Goal: Task Accomplishment & Management: Manage account settings

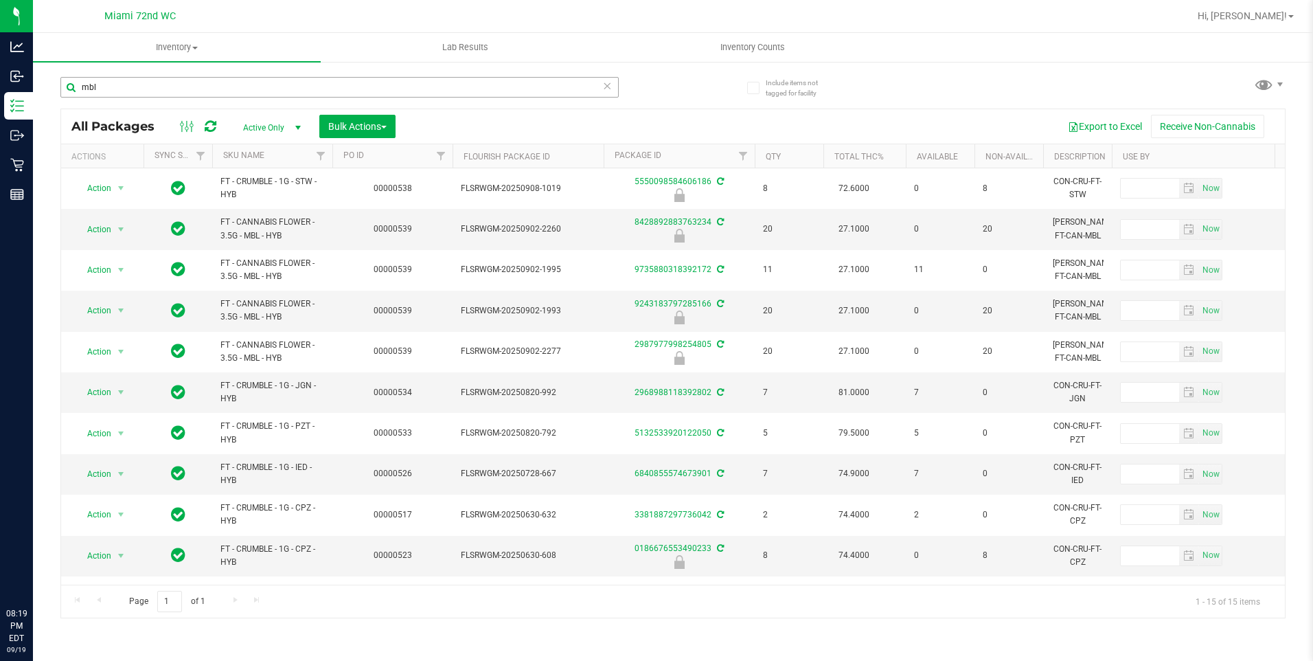
click at [106, 80] on input "mbl" at bounding box center [339, 87] width 558 height 21
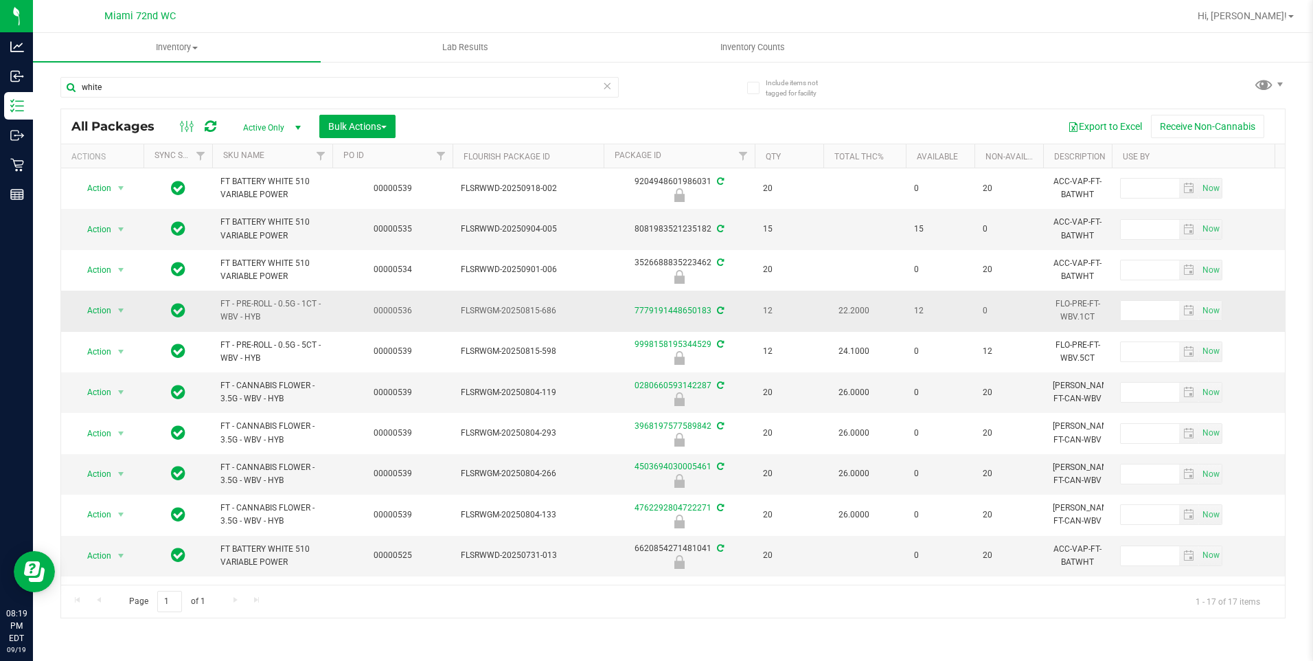
click at [228, 317] on span "FT - PRE-ROLL - 0.5G - 1CT - WBV - HYB" at bounding box center [272, 310] width 104 height 26
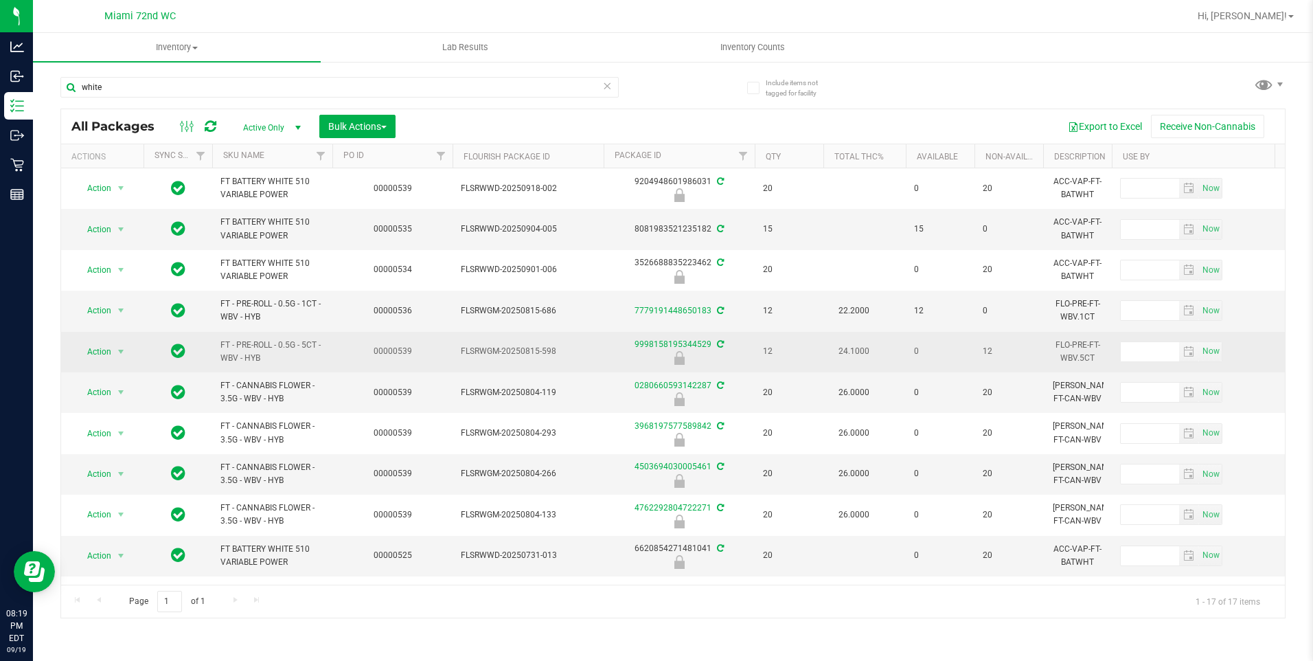
drag, startPoint x: 228, startPoint y: 317, endPoint x: 295, endPoint y: 349, distance: 73.7
click at [295, 349] on span "FT - PRE-ROLL - 0.5G - 5CT - WBV - HYB" at bounding box center [272, 352] width 104 height 26
drag, startPoint x: 266, startPoint y: 361, endPoint x: 220, endPoint y: 341, distance: 50.5
click at [220, 341] on td "FT - PRE-ROLL - 0.5G - 5CT - WBV - HYB" at bounding box center [272, 352] width 120 height 41
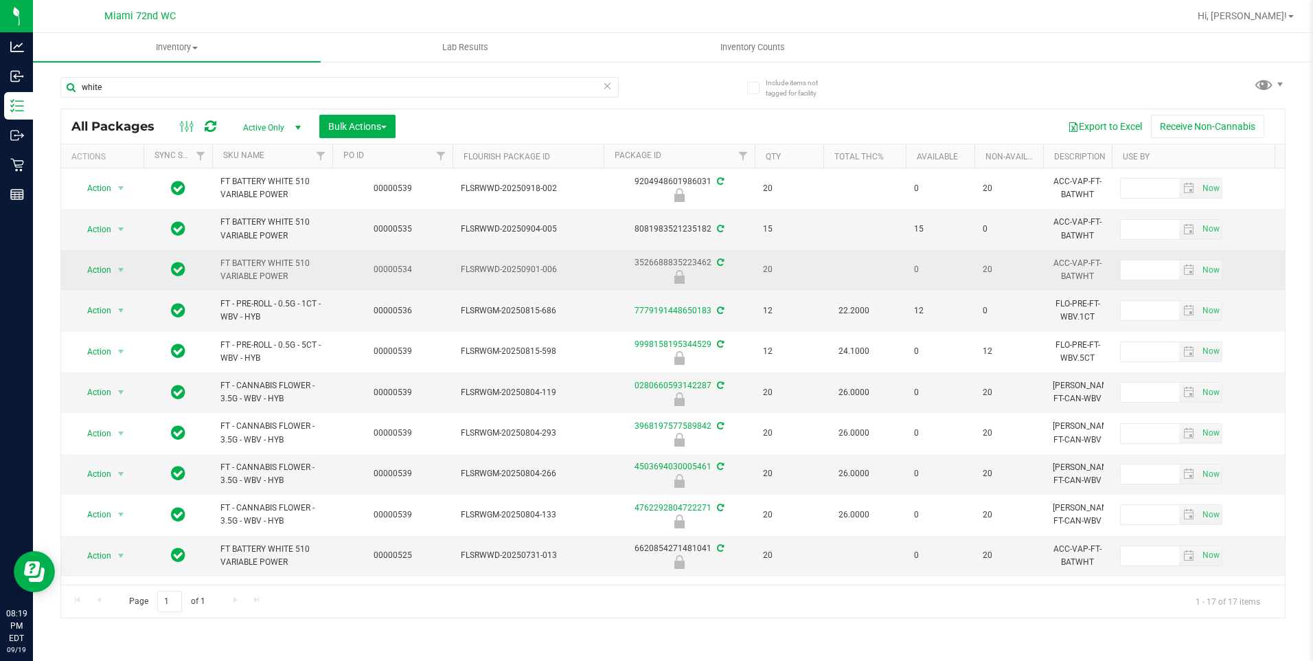
copy span "FT - PRE-ROLL - 0.5G - 5CT - WBV - HYB"
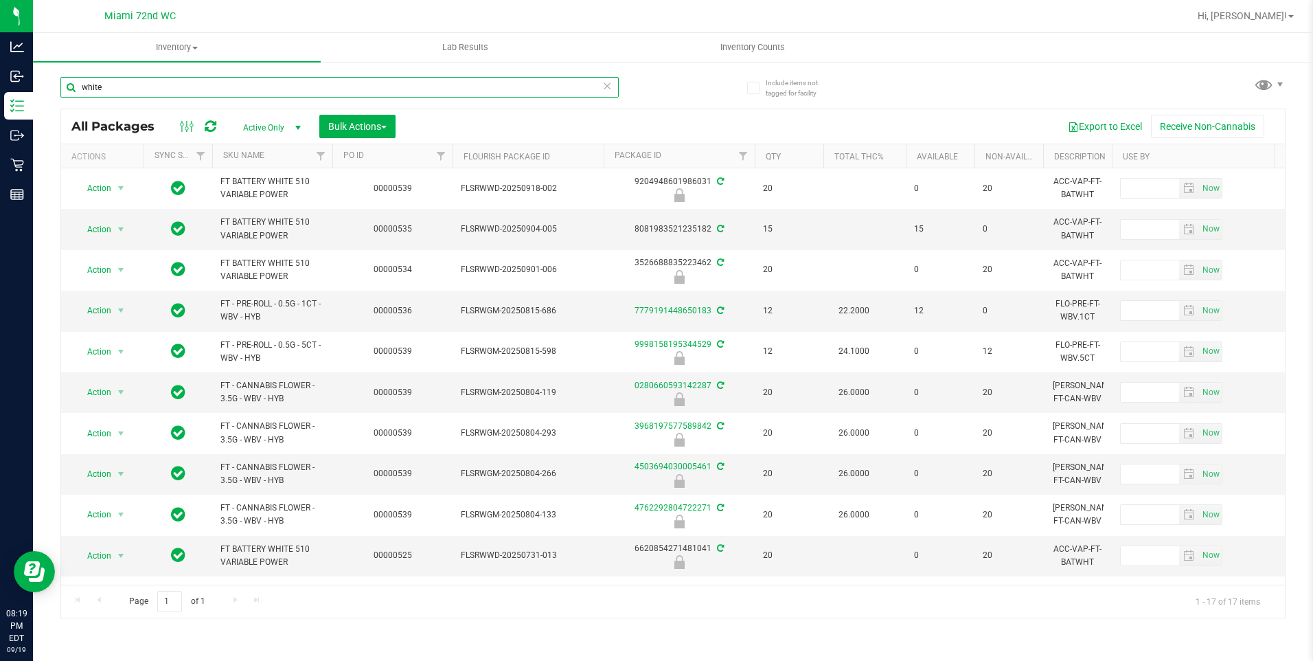
click at [185, 78] on input "white" at bounding box center [339, 87] width 558 height 21
paste input "FT - PRE-ROLL - 0.5G - 5CT - WBV - HYB"
type input "FT - PRE-ROLL - 0.5G - 5CT - WBV - HYB"
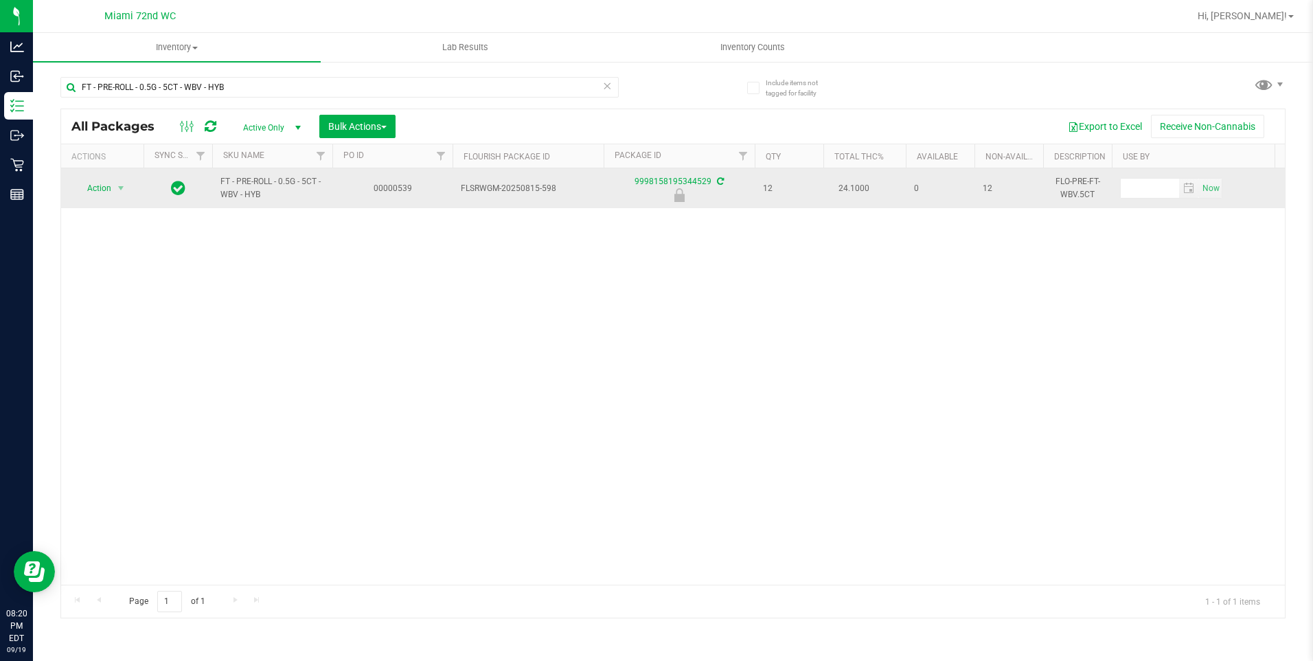
click at [126, 199] on td "Action Action Edit attributes Global inventory Locate package Package audit log…" at bounding box center [102, 188] width 82 height 40
click at [124, 197] on span "select" at bounding box center [121, 188] width 17 height 19
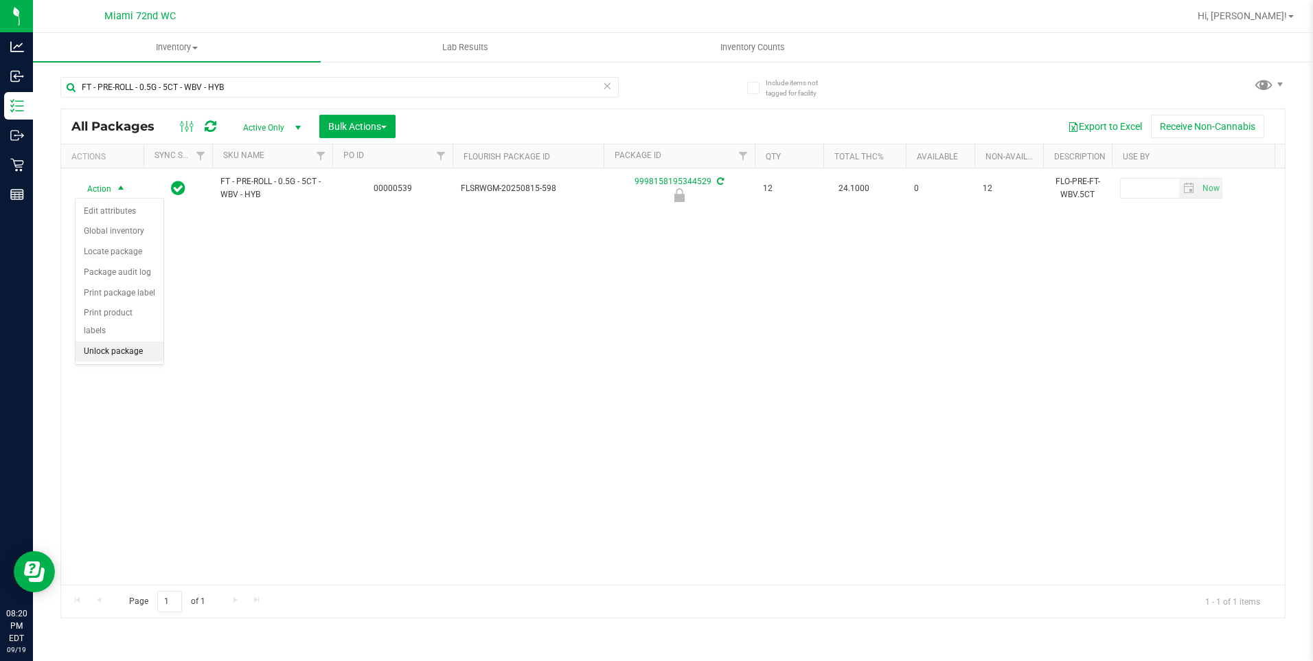
click at [110, 341] on li "Unlock package" at bounding box center [120, 351] width 88 height 21
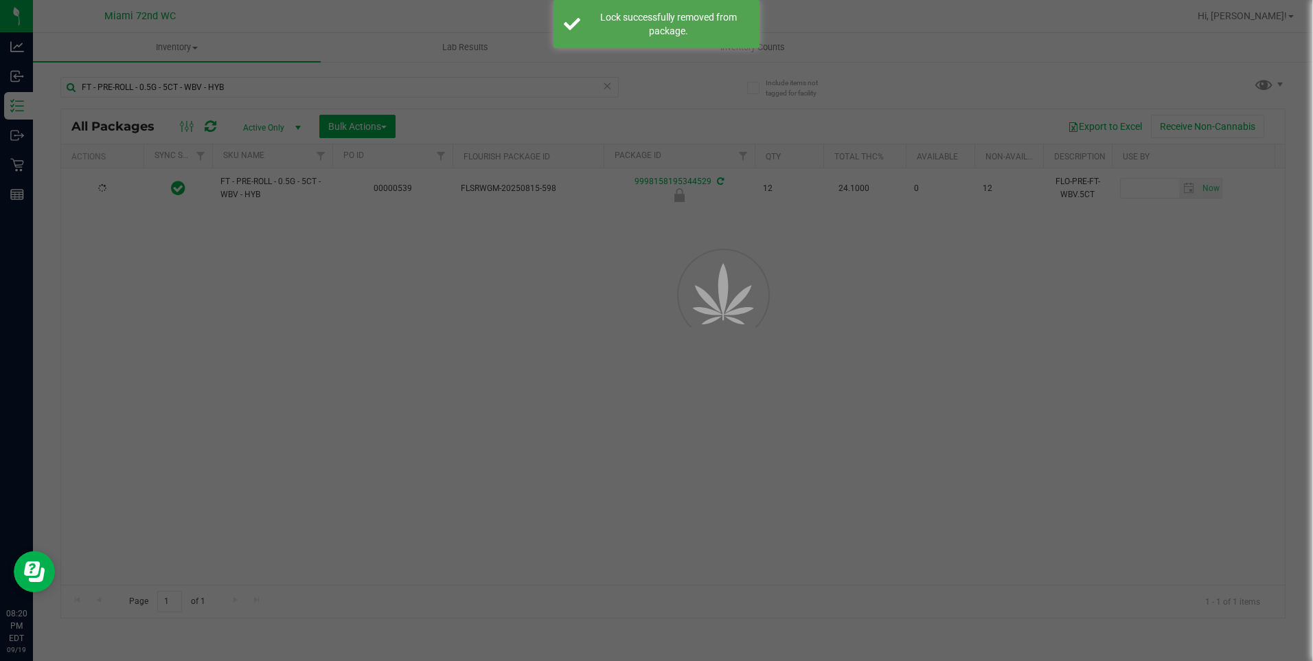
click at [264, 371] on div at bounding box center [656, 330] width 1313 height 661
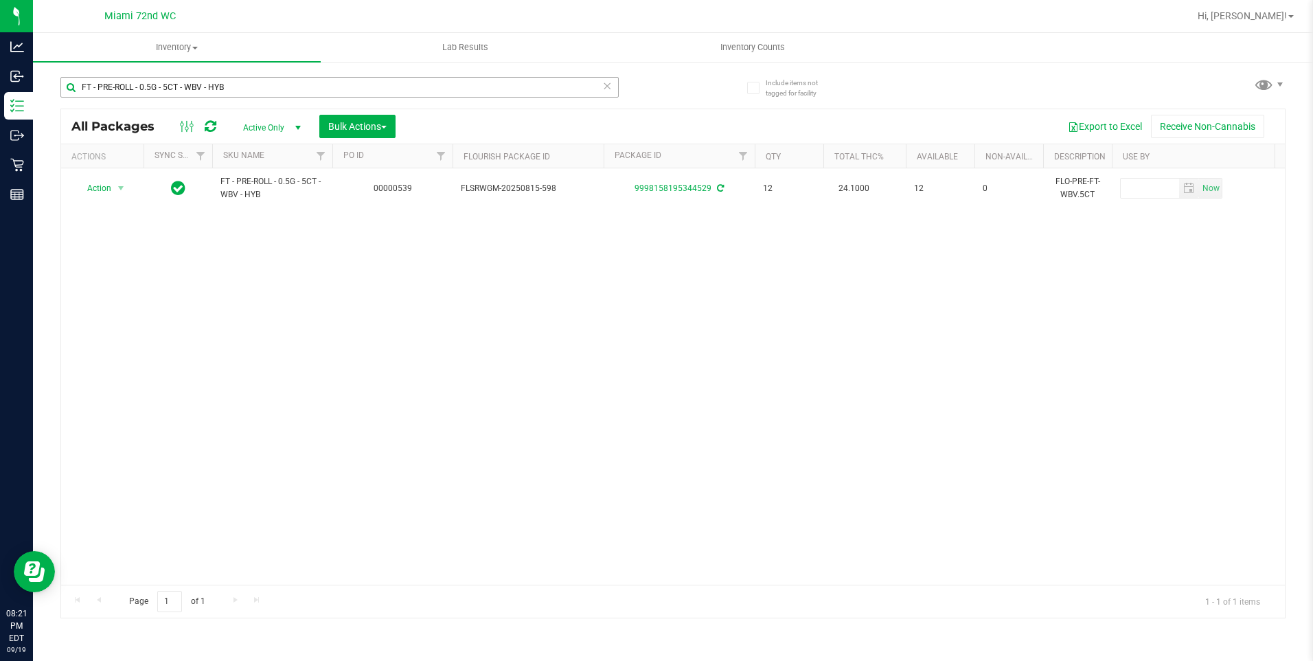
drag, startPoint x: 282, startPoint y: 98, endPoint x: 284, endPoint y: 89, distance: 9.0
click at [283, 98] on div "FT - PRE-ROLL - 0.5G - 5CT - WBV - HYB" at bounding box center [339, 93] width 558 height 32
click at [284, 86] on input "FT - PRE-ROLL - 0.5G - 5CT - WBV - HYB" at bounding box center [339, 87] width 558 height 21
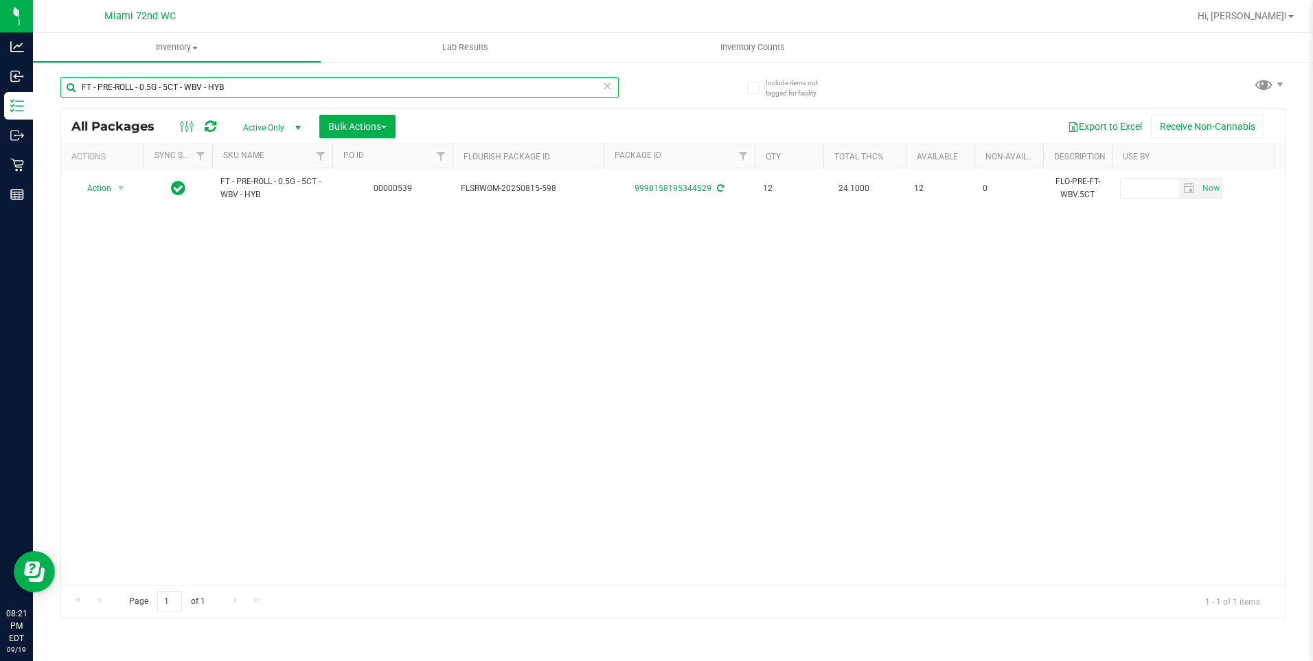
click at [284, 86] on input "FT - PRE-ROLL - 0.5G - 5CT - WBV - HYB" at bounding box center [339, 87] width 558 height 21
type input "[PERSON_NAME]"
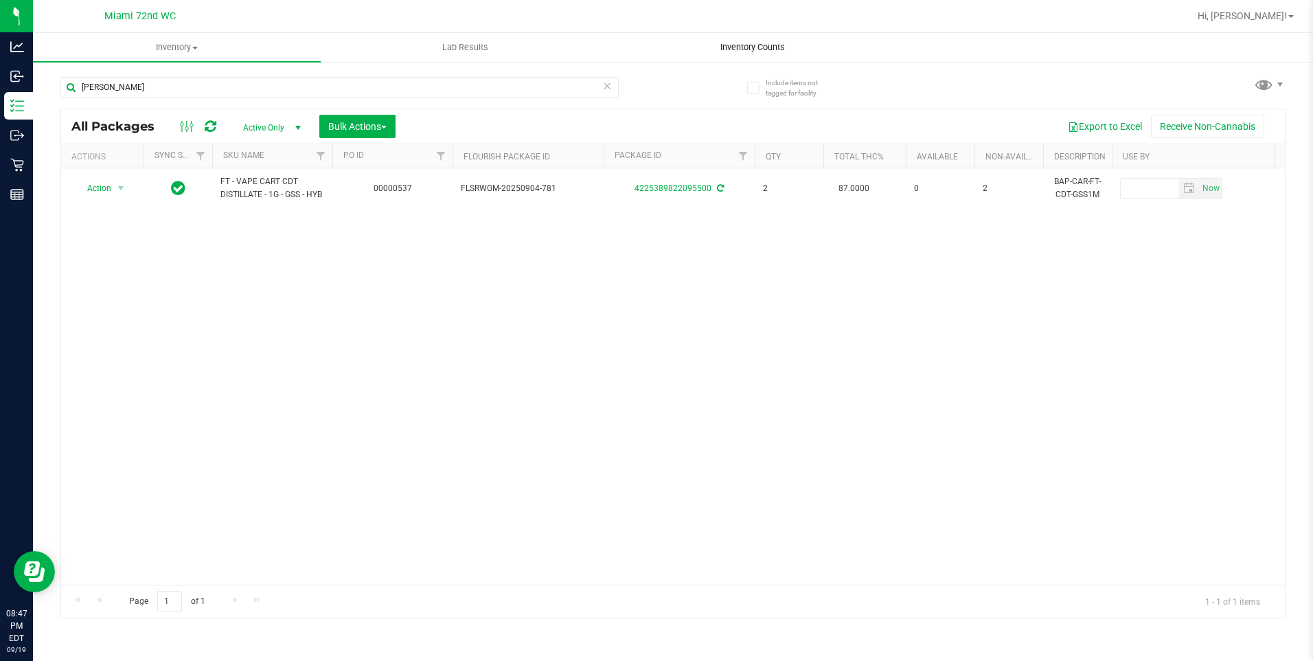
click at [711, 44] on span "Inventory Counts" at bounding box center [753, 47] width 102 height 12
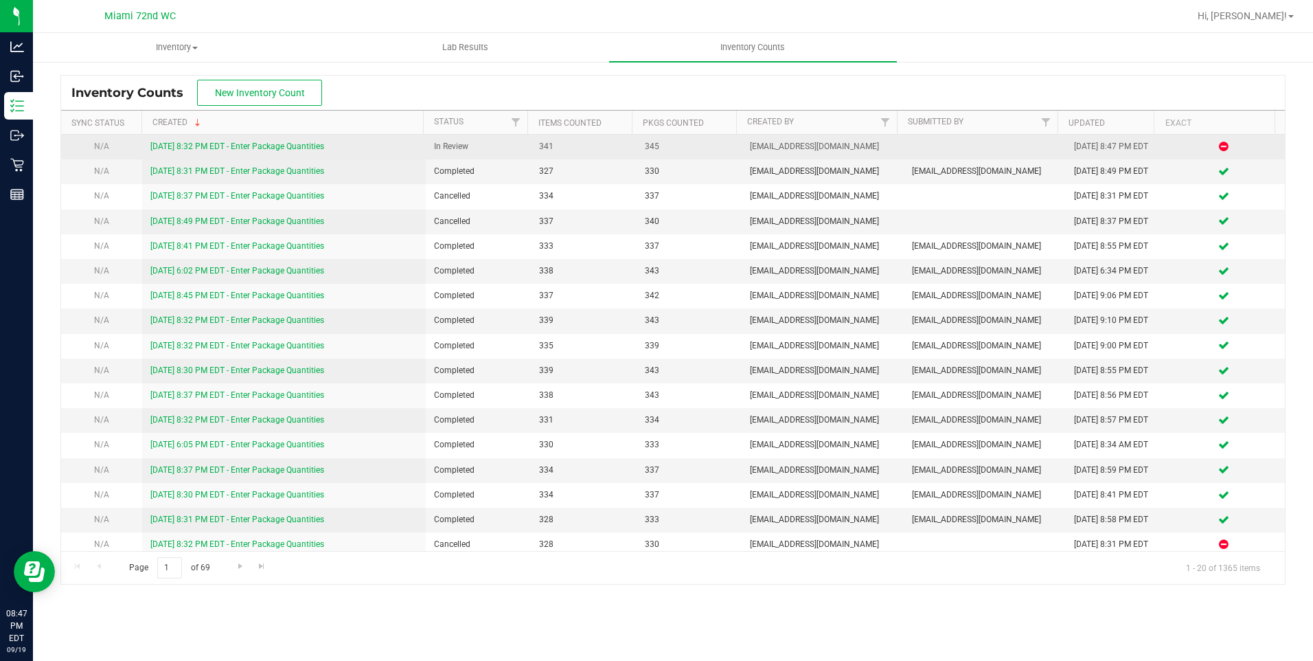
click at [323, 146] on link "[DATE] 8:32 PM EDT - Enter Package Quantities" at bounding box center [237, 146] width 174 height 10
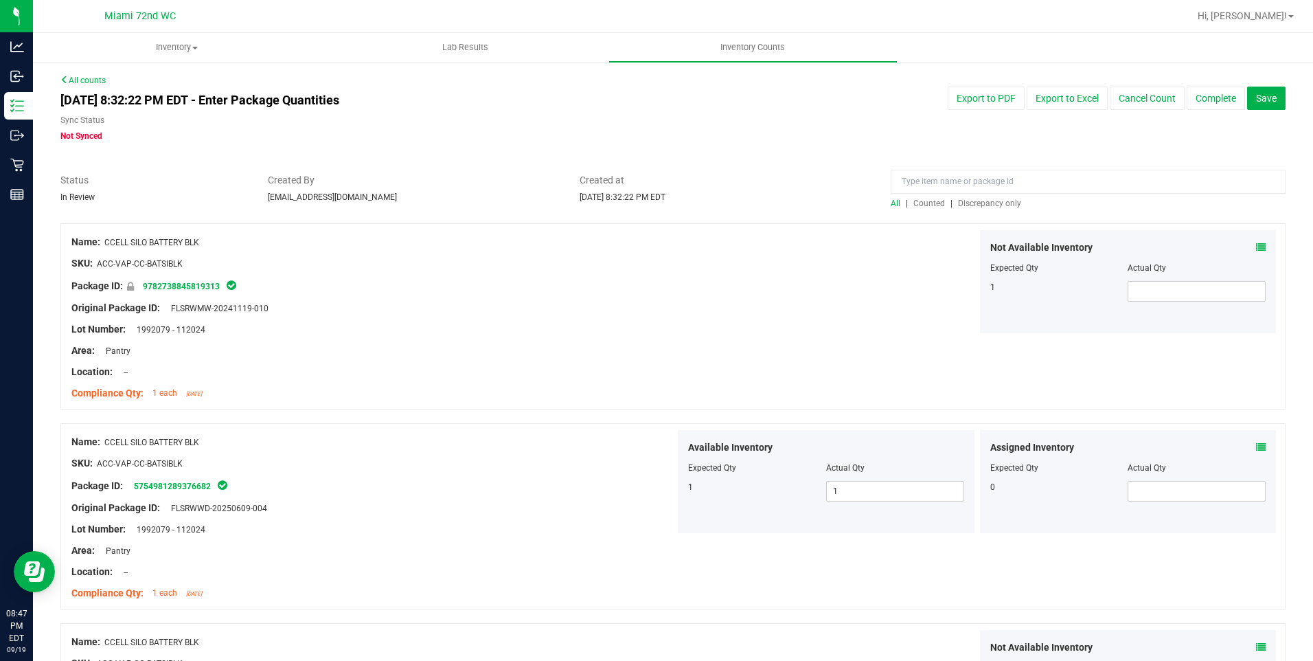
click at [984, 201] on span "Discrepancy only" at bounding box center [989, 203] width 63 height 10
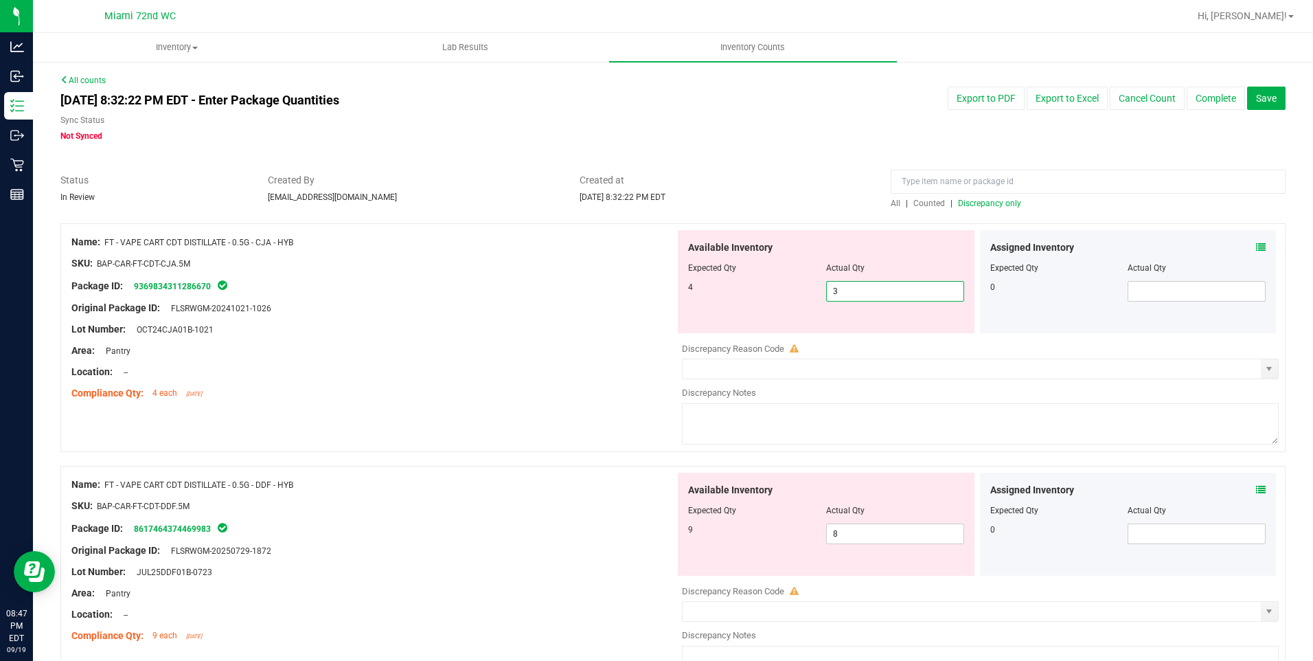
drag, startPoint x: 889, startPoint y: 287, endPoint x: 867, endPoint y: 288, distance: 21.3
click at [882, 288] on span "3 3" at bounding box center [895, 291] width 138 height 21
type input "4"
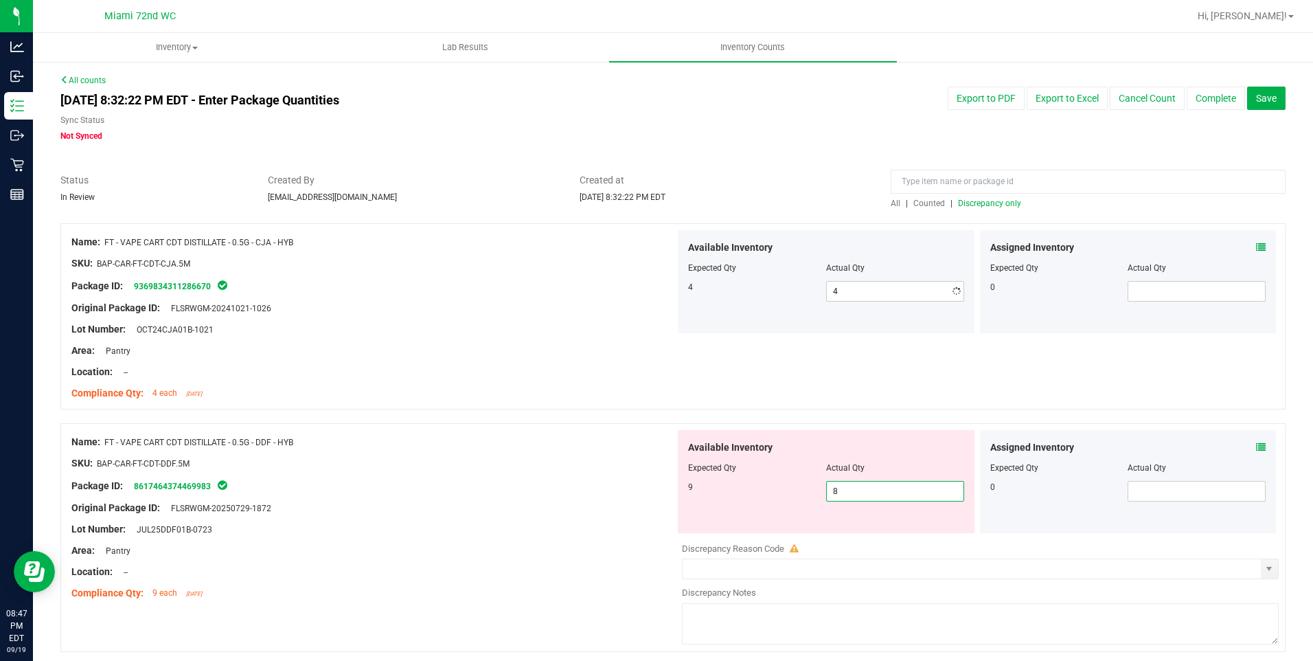
drag, startPoint x: 857, startPoint y: 497, endPoint x: 854, endPoint y: 524, distance: 27.7
click at [860, 503] on div "Available Inventory Expected Qty Actual Qty 9 8 8" at bounding box center [826, 481] width 297 height 103
type input "8"
type input "9"
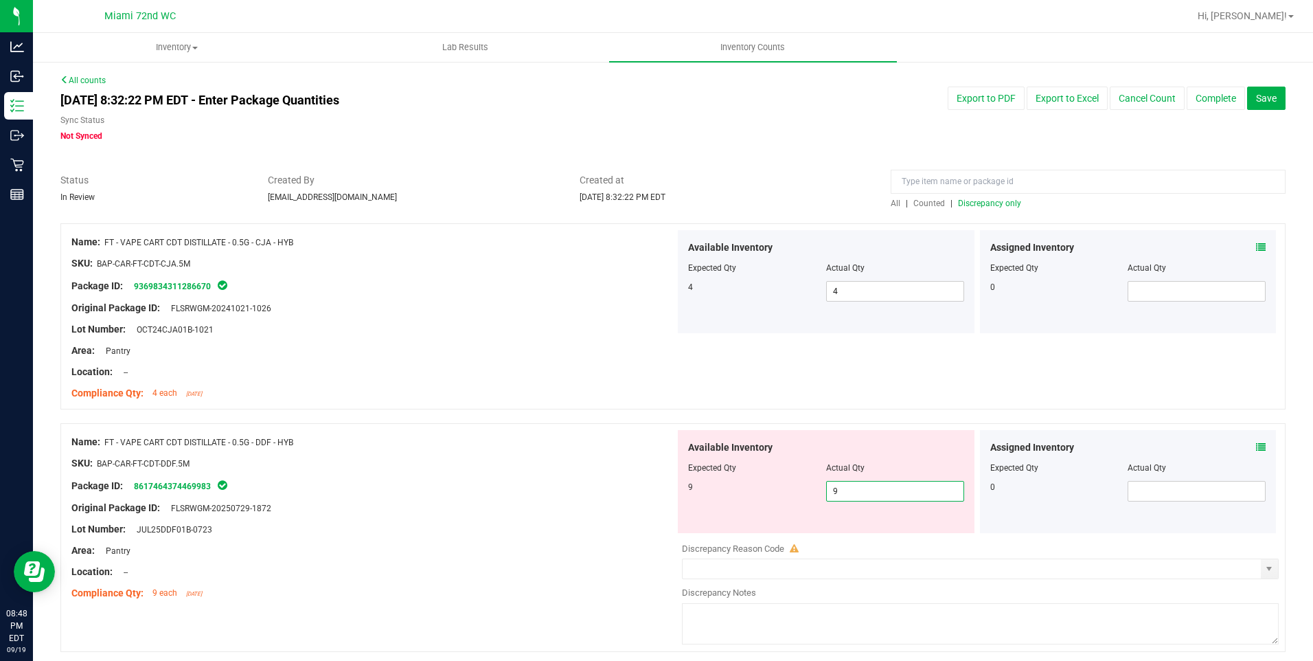
click at [571, 410] on div at bounding box center [672, 416] width 1225 height 14
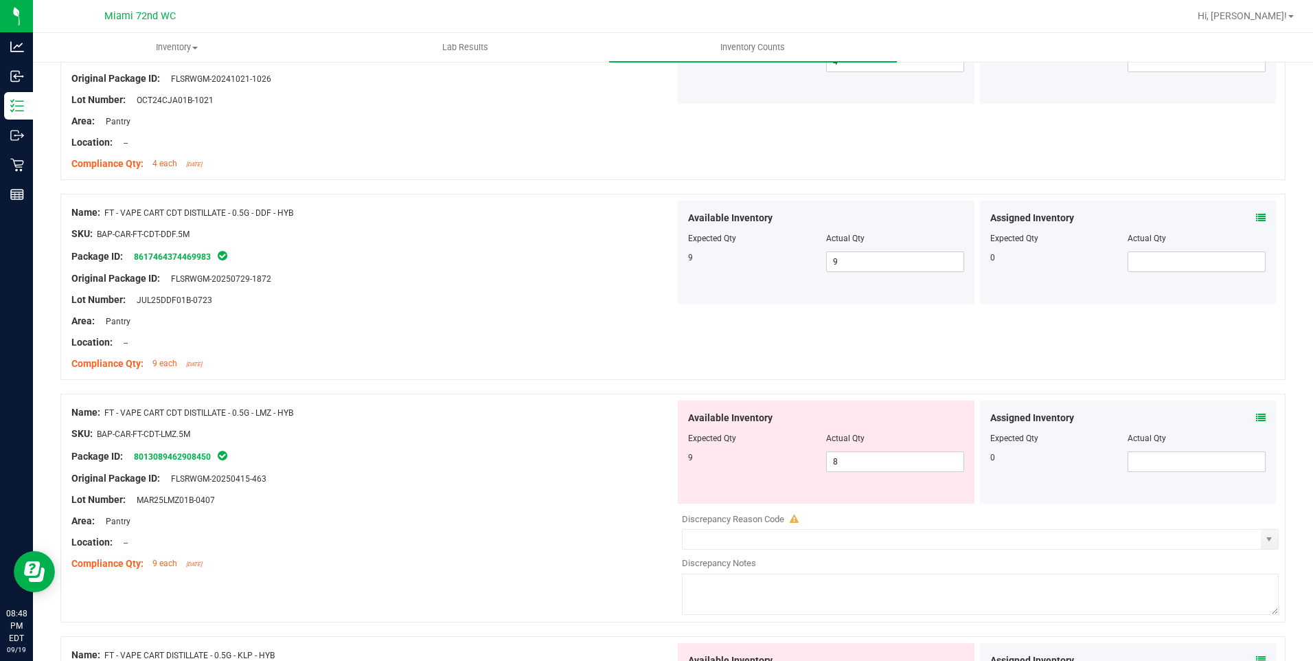
scroll to position [275, 0]
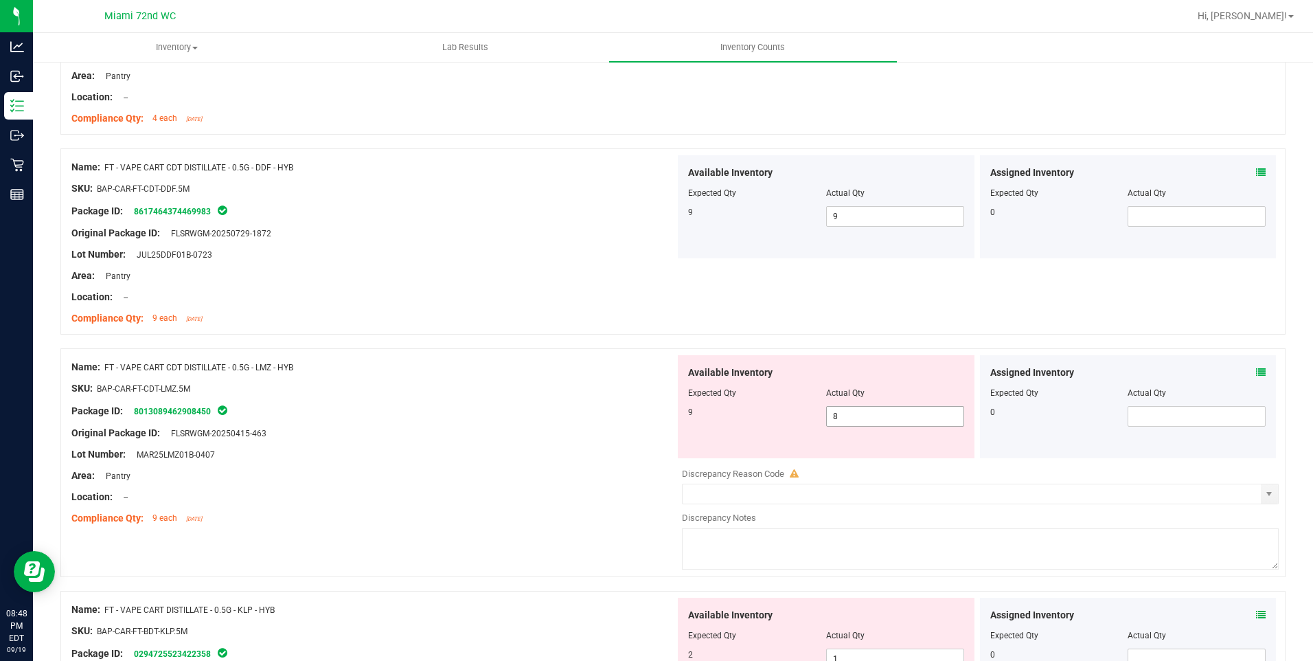
drag, startPoint x: 854, startPoint y: 424, endPoint x: 830, endPoint y: 420, distance: 24.4
click at [835, 421] on span "8 8" at bounding box center [895, 416] width 138 height 21
type input "9"
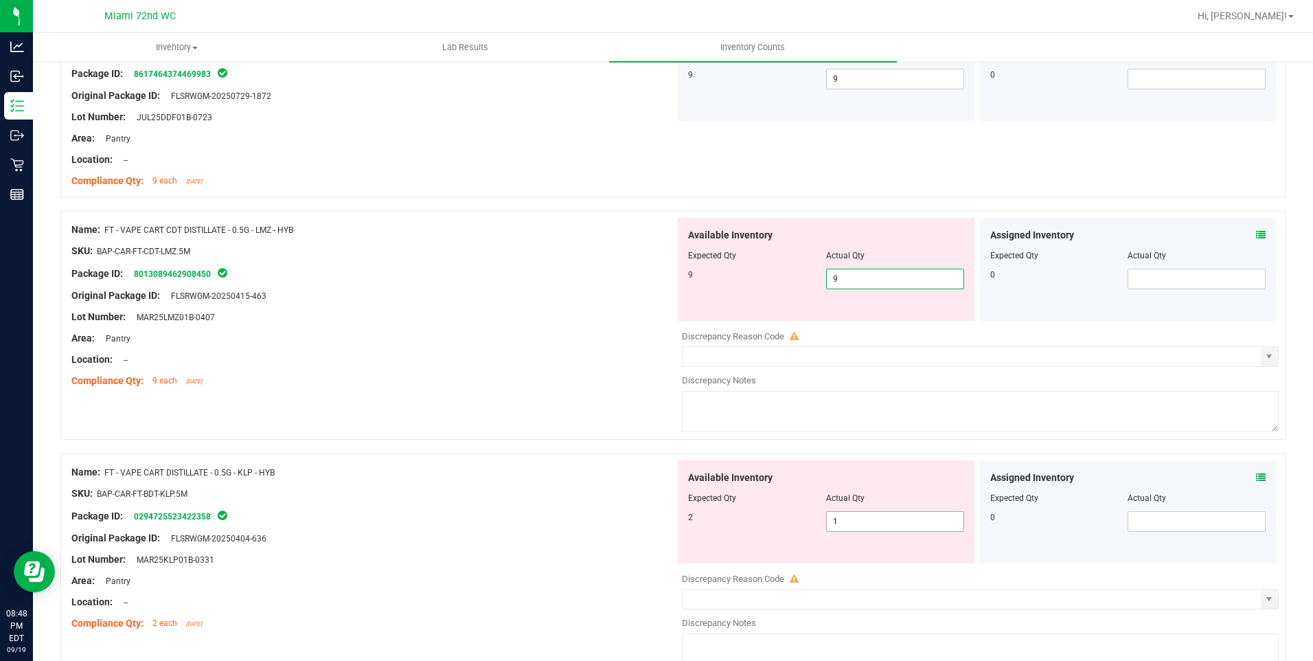
type input "9"
click at [844, 523] on div "Available Inventory Expected Qty Actual Qty 2 1 1" at bounding box center [977, 569] width 604 height 218
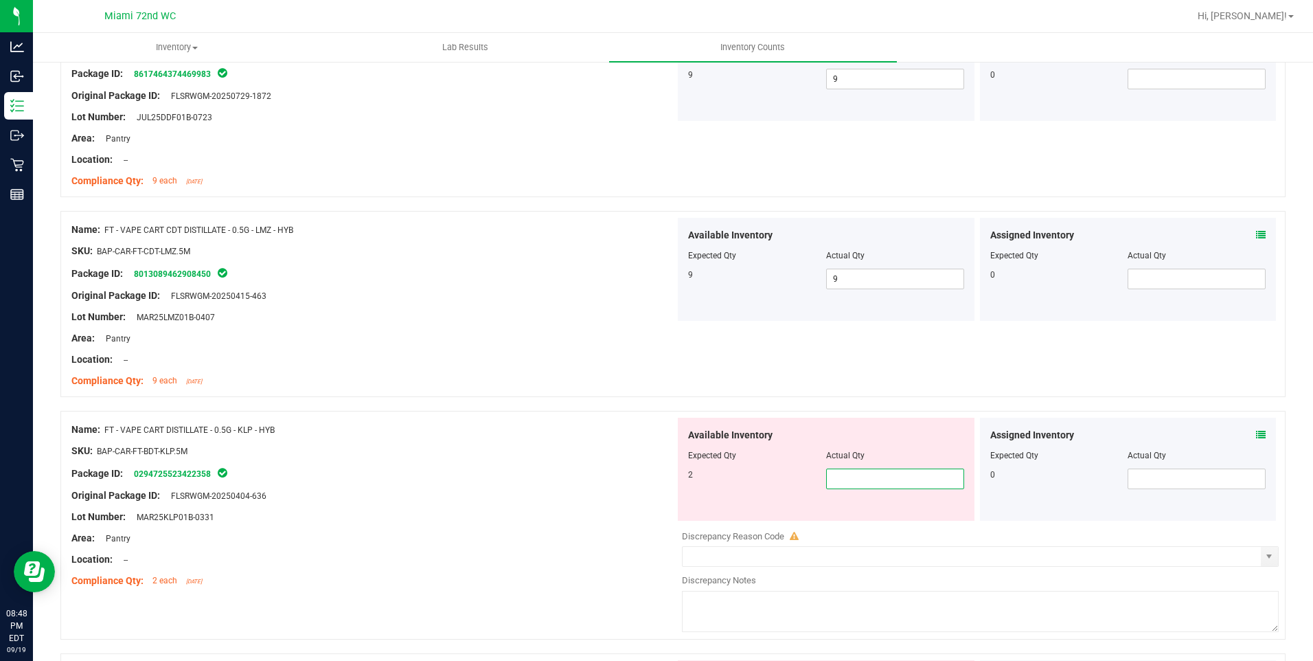
type input "2"
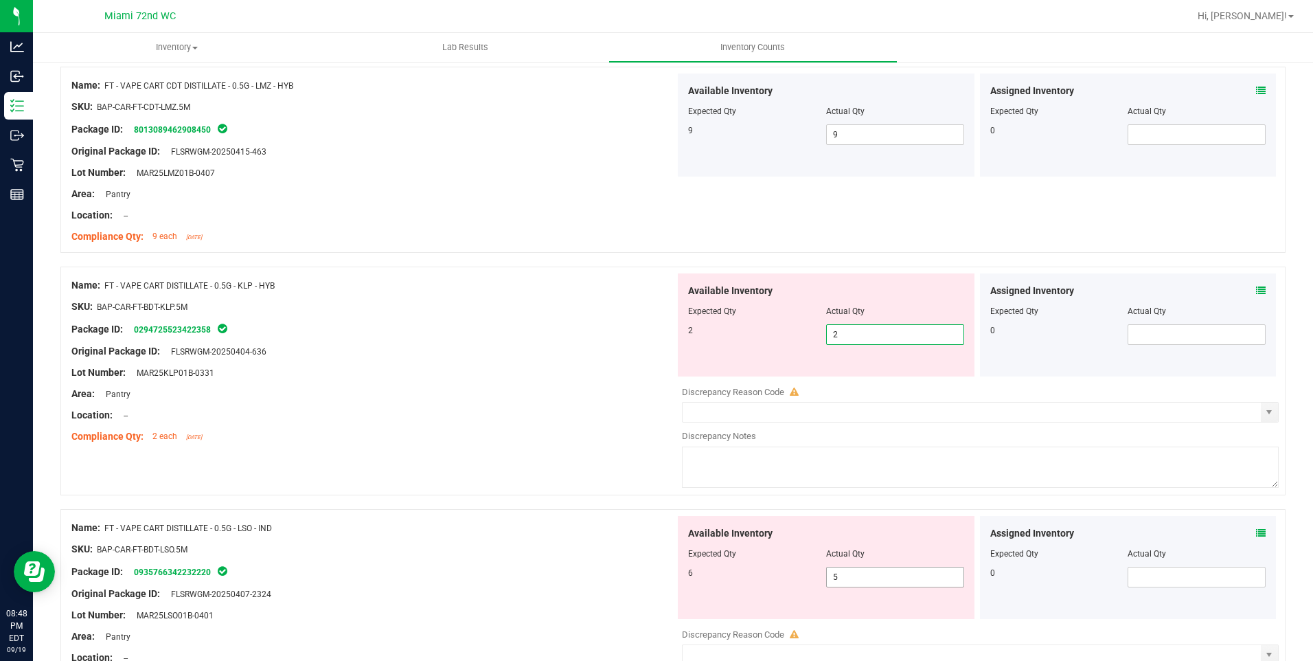
scroll to position [755, 0]
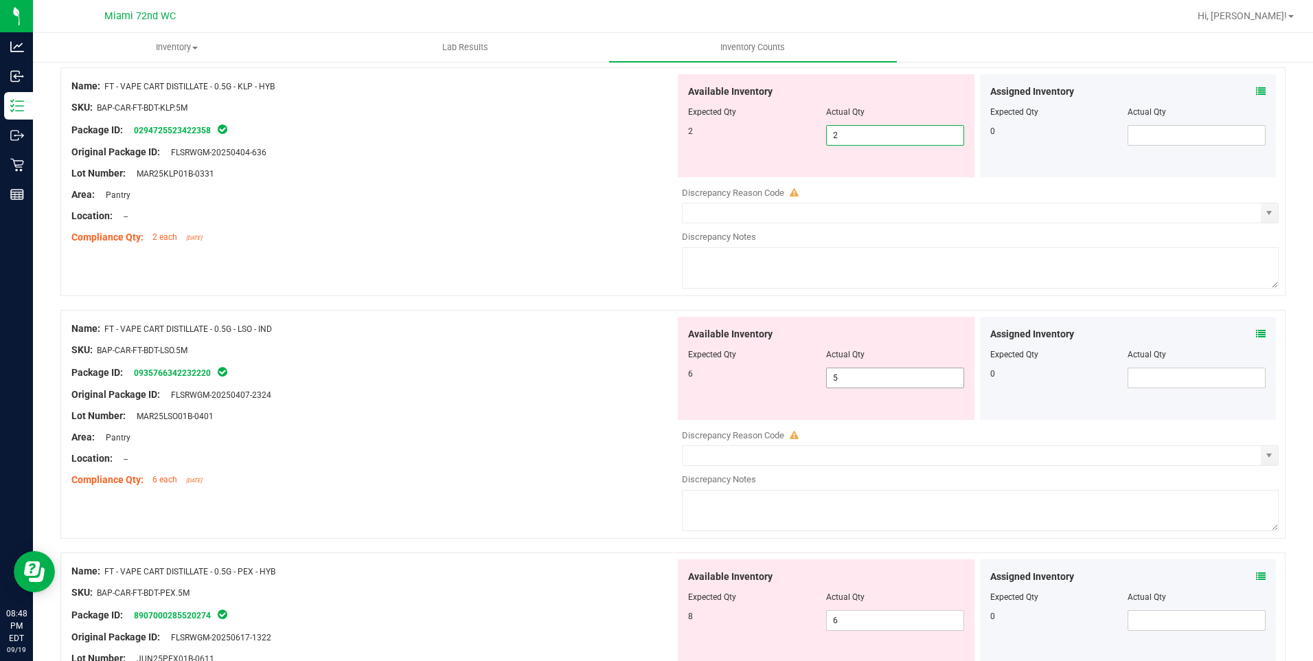
type input "2"
click at [839, 374] on div "Available Inventory Expected Qty Actual Qty 6 5 5" at bounding box center [826, 368] width 297 height 103
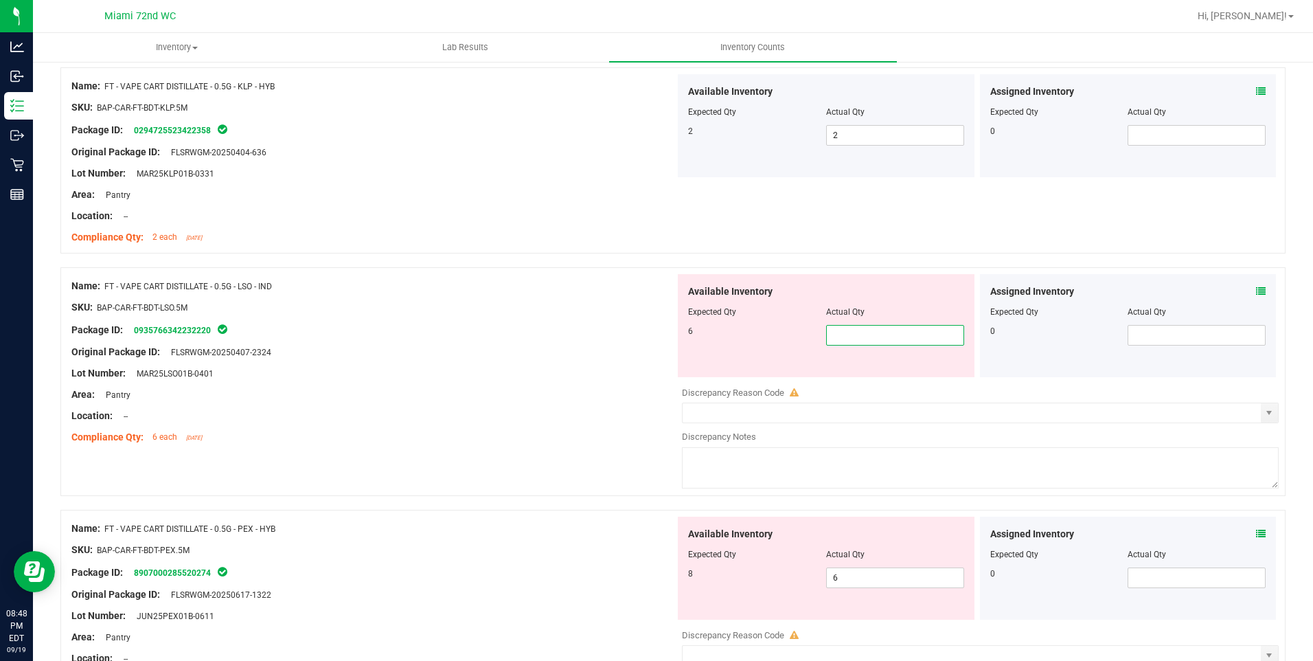
type input "6"
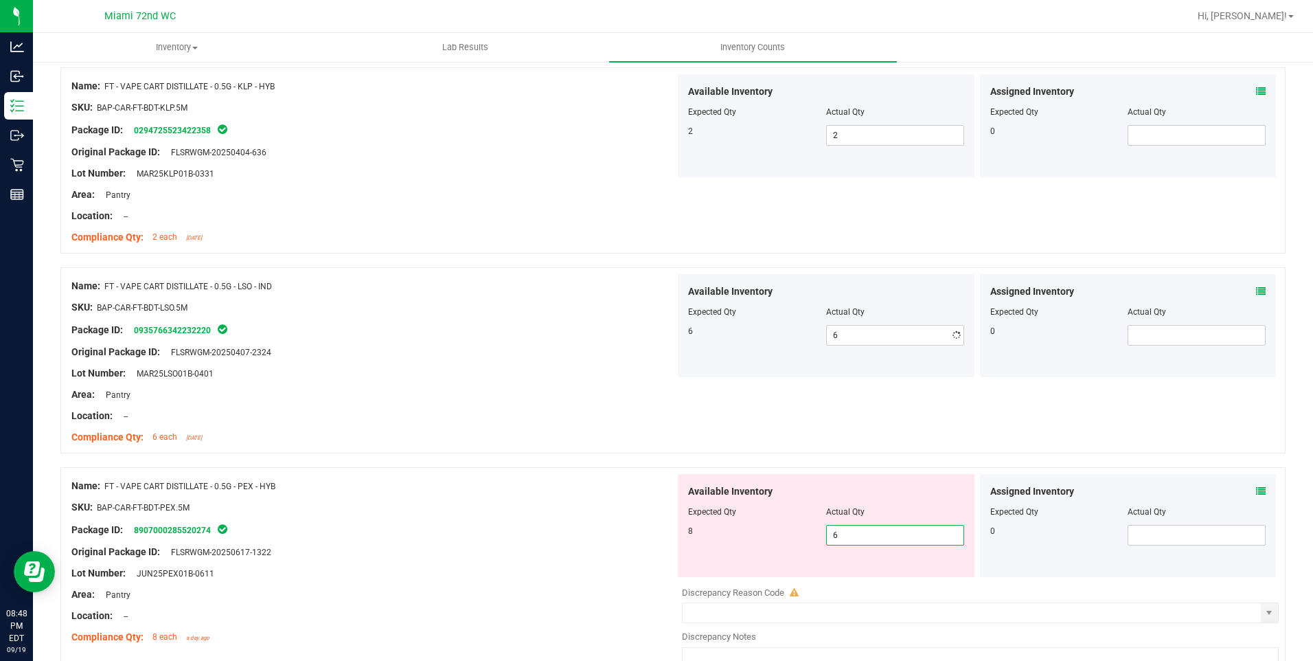
drag, startPoint x: 869, startPoint y: 577, endPoint x: 794, endPoint y: 594, distance: 77.5
click at [865, 577] on div "Available Inventory Expected Qty Actual Qty 8 6 6" at bounding box center [977, 583] width 604 height 218
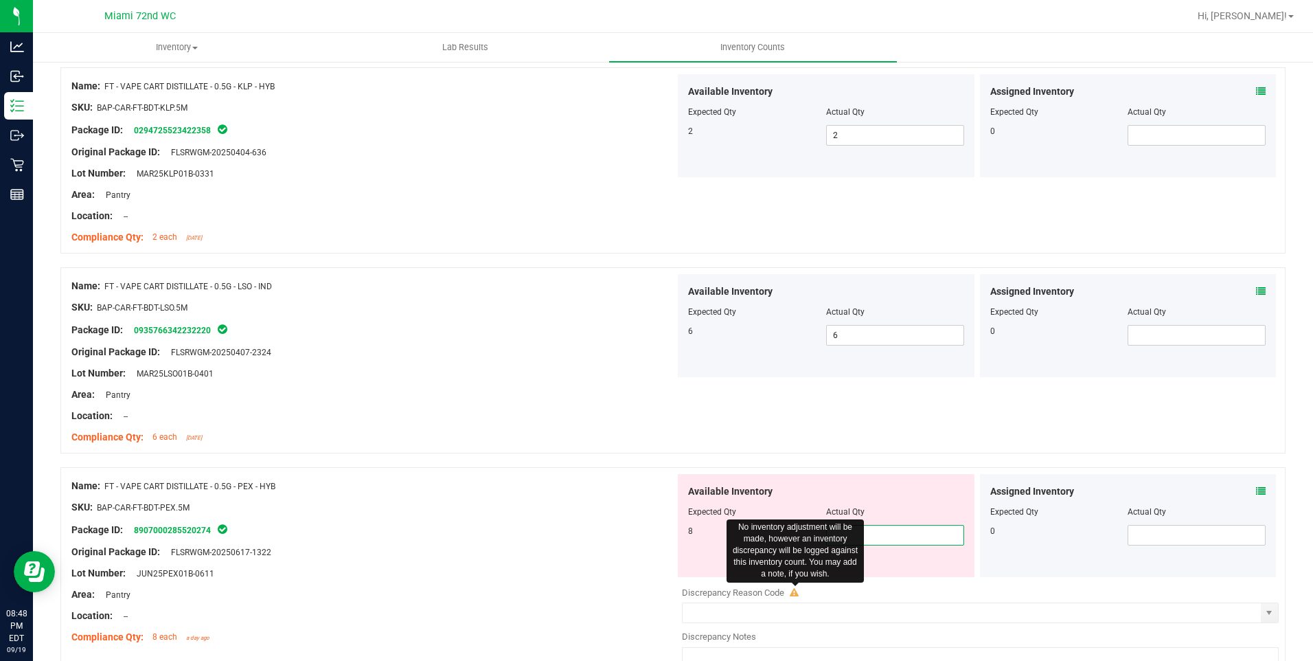
type input "8"
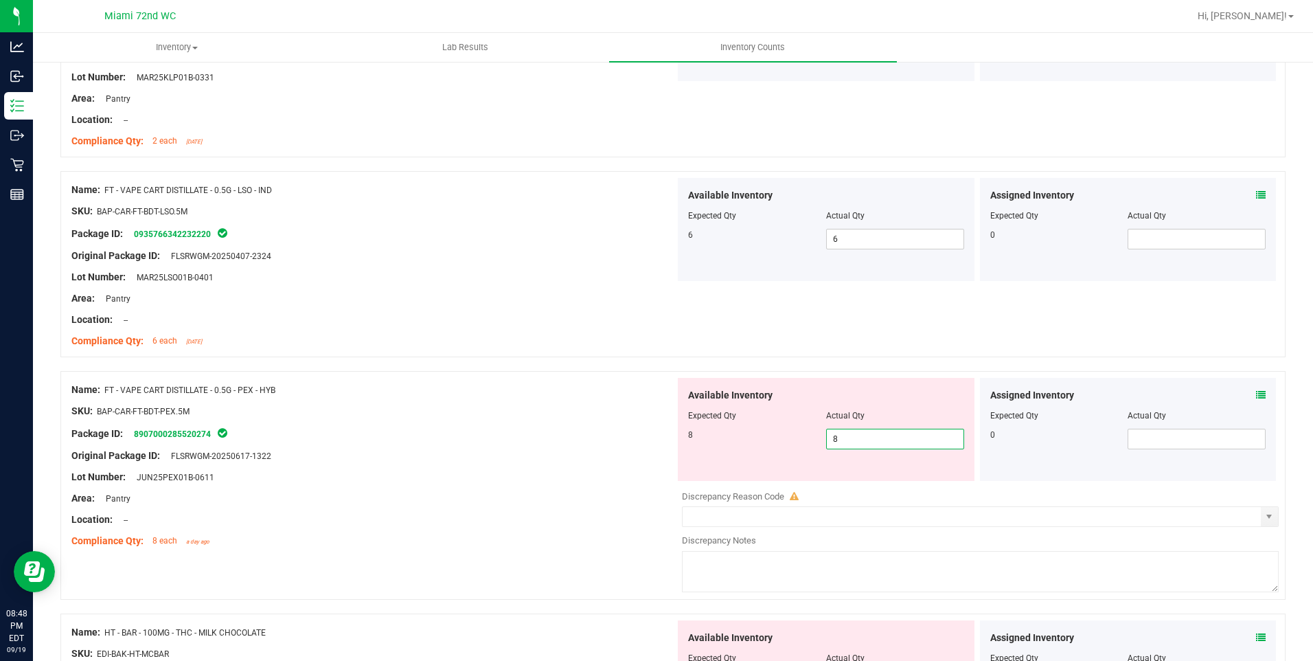
scroll to position [961, 0]
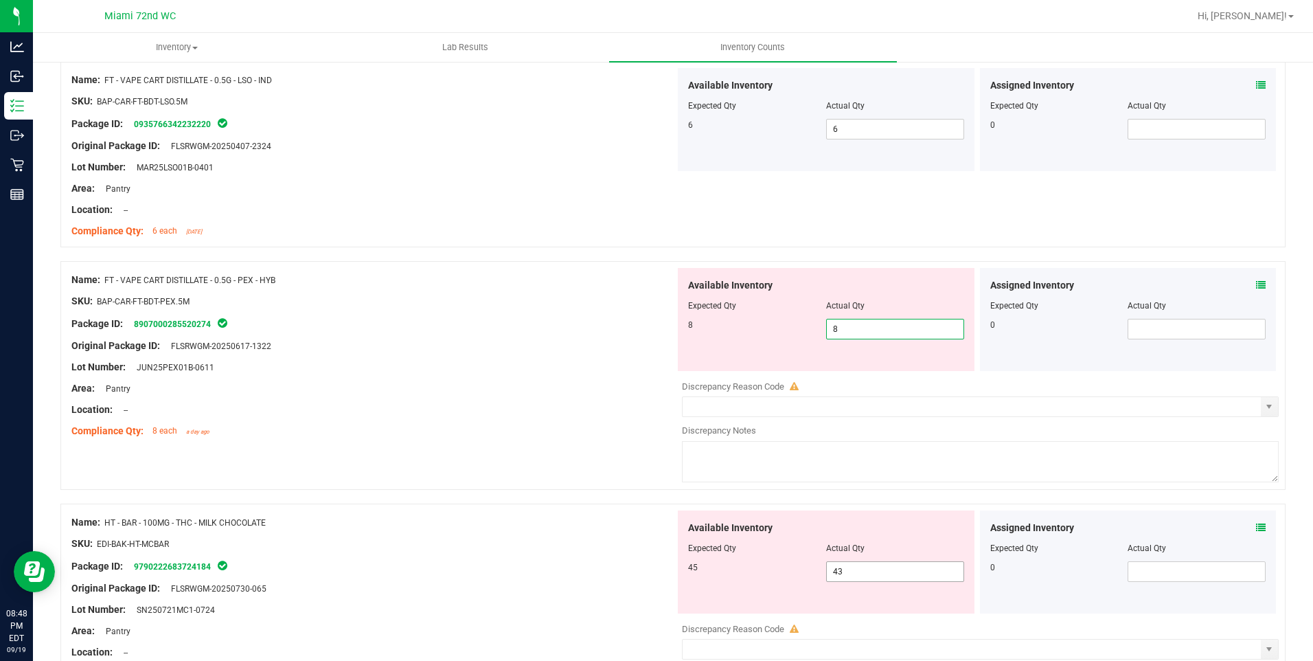
type input "8"
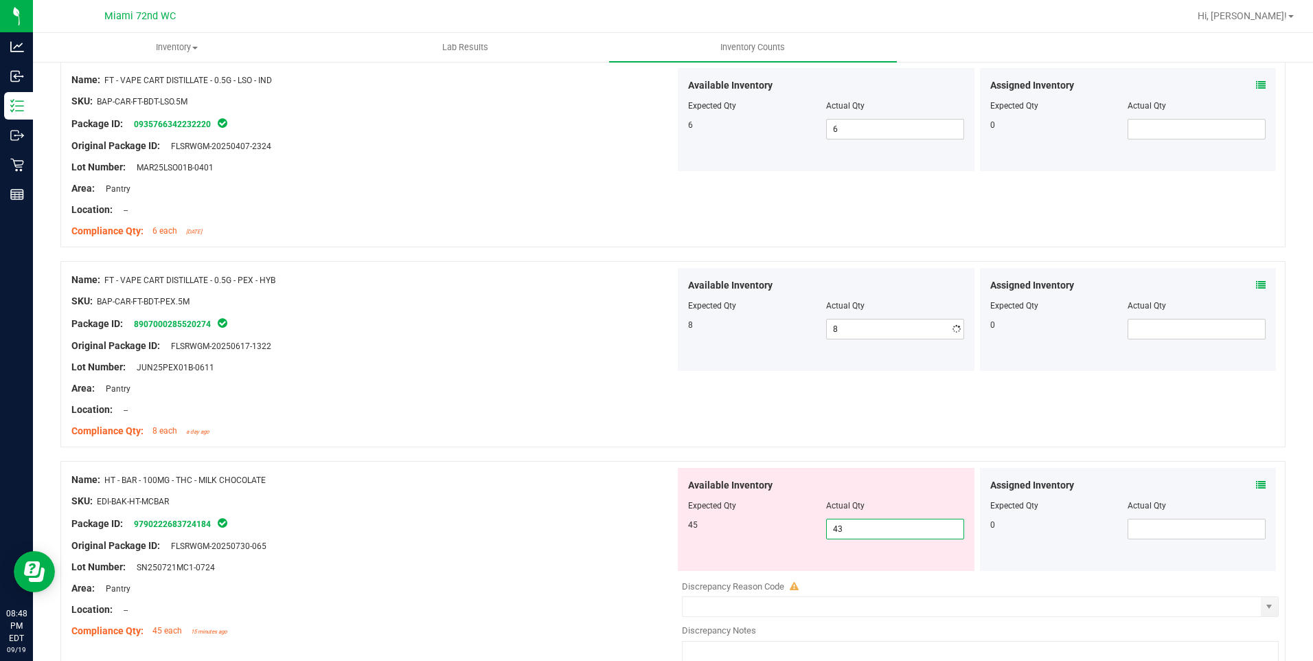
click at [850, 573] on div "Available Inventory Expected Qty Actual Qty 45 43 43" at bounding box center [977, 577] width 604 height 218
type input "45"
click at [581, 444] on div "Name: FT - VAPE CART DISTILLATE - 0.5G - PEX - HYB SKU: BAP-CAR-FT-BDT-PEX.5M P…" at bounding box center [672, 354] width 1225 height 186
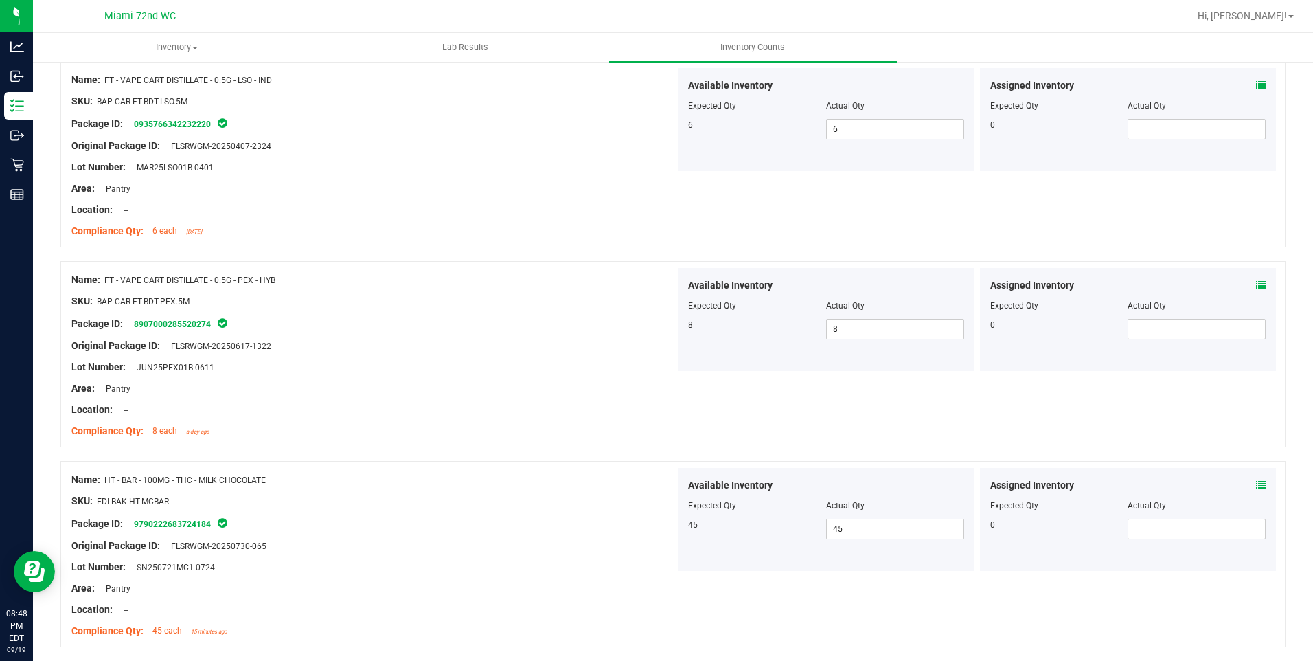
scroll to position [1168, 0]
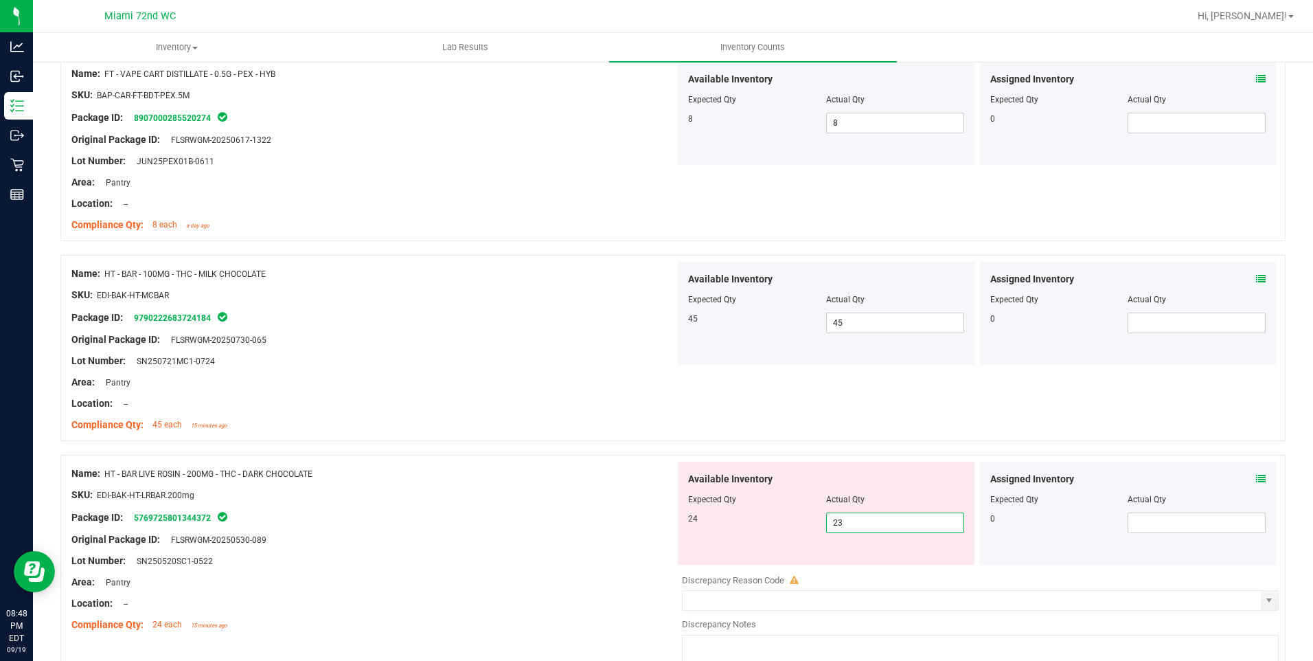
click at [858, 519] on span "23 23" at bounding box center [895, 522] width 138 height 21
type input "24"
click at [567, 444] on div at bounding box center [672, 448] width 1225 height 14
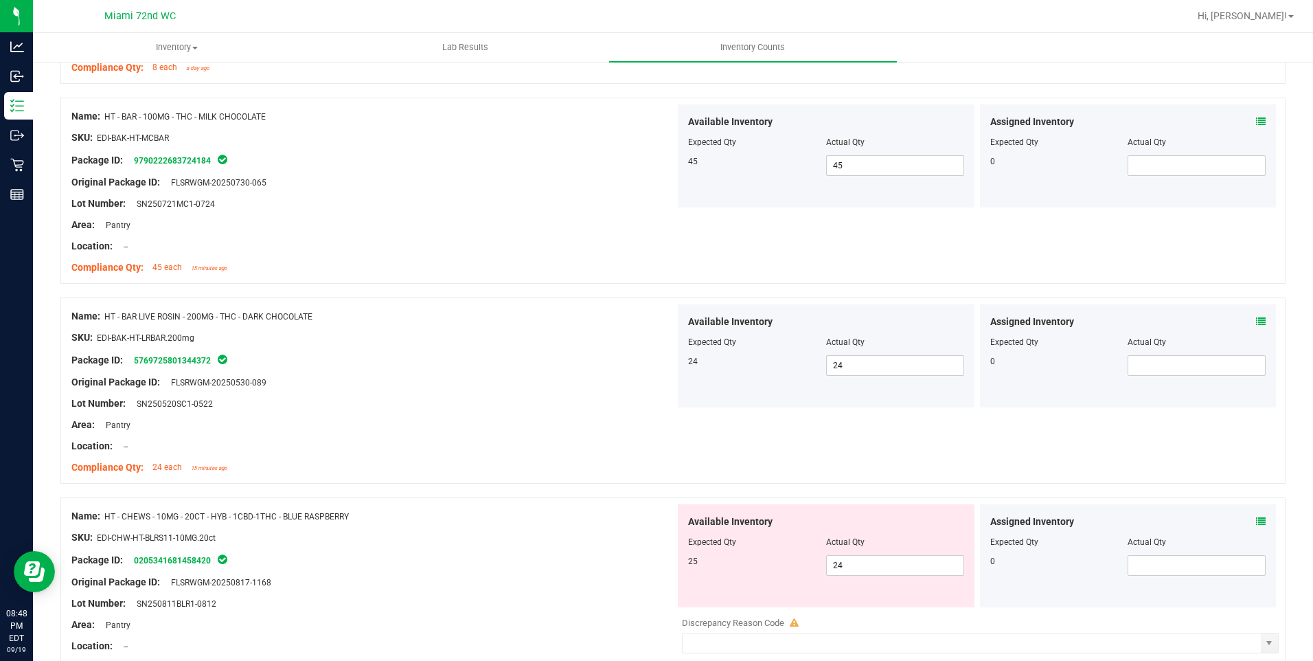
scroll to position [1450, 0]
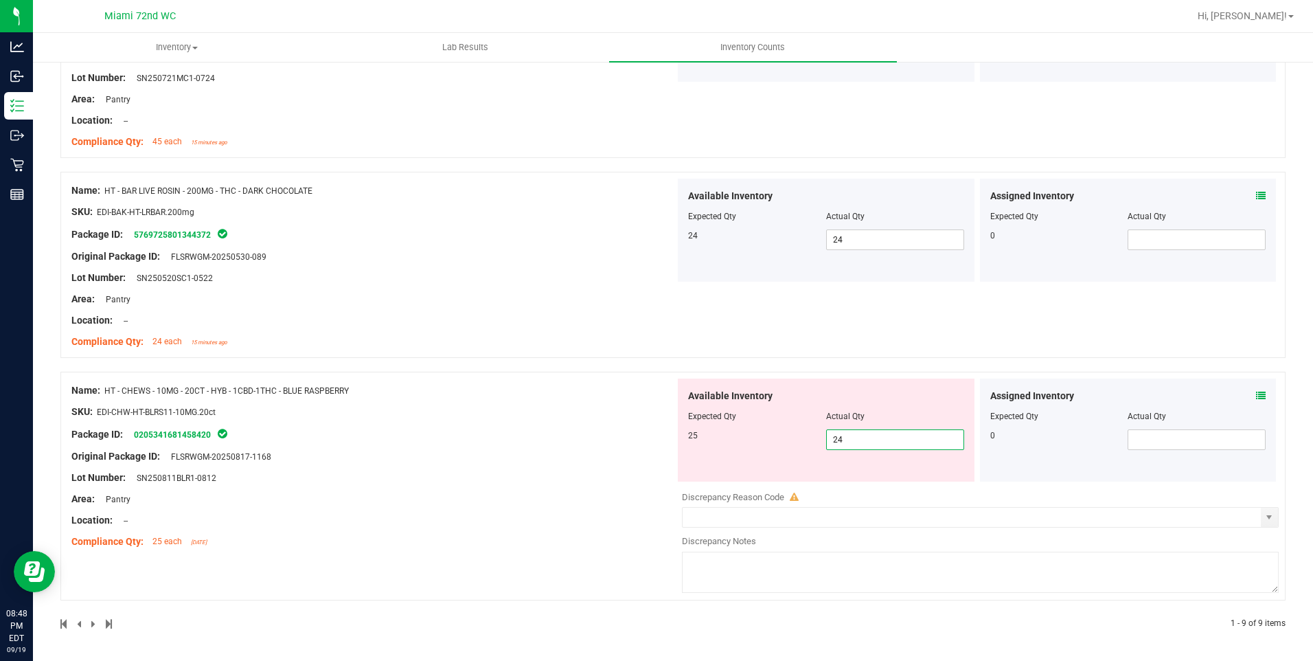
click at [867, 440] on span "24 24" at bounding box center [895, 439] width 138 height 21
type input "25"
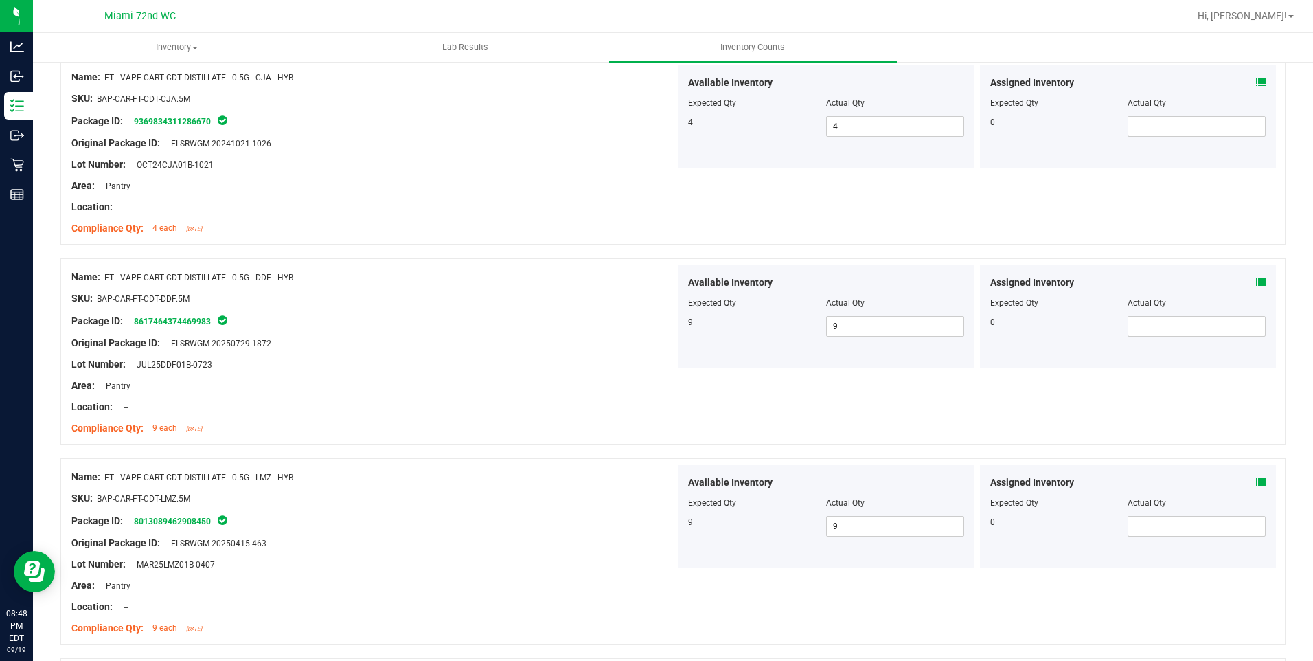
scroll to position [0, 0]
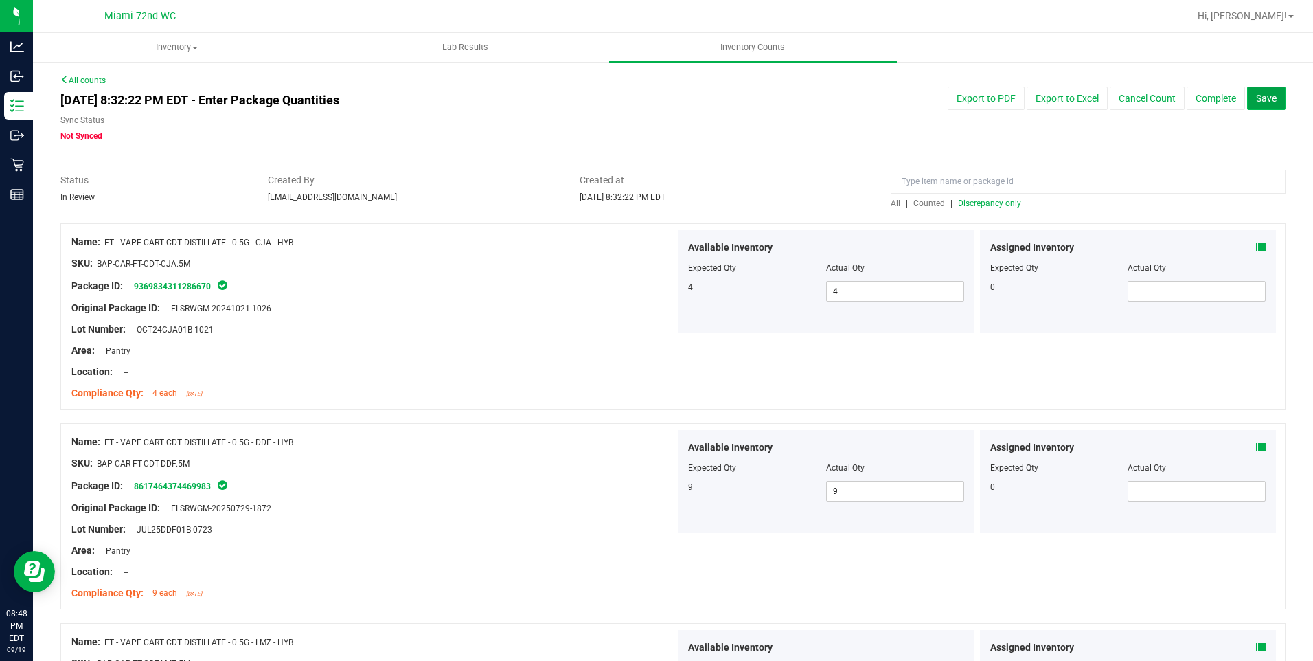
click at [1256, 103] on span "Save" at bounding box center [1266, 98] width 21 height 11
